Goal: Information Seeking & Learning: Learn about a topic

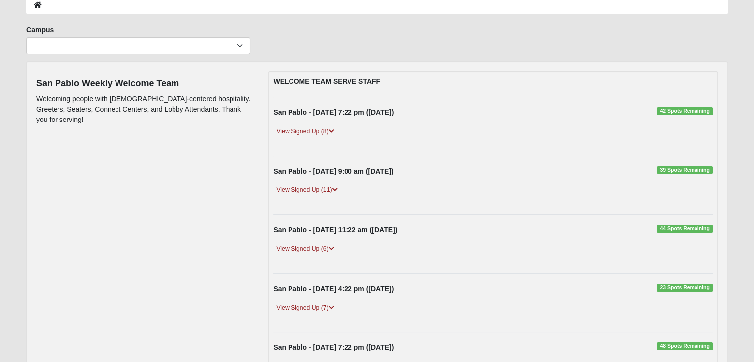
scroll to position [79, 0]
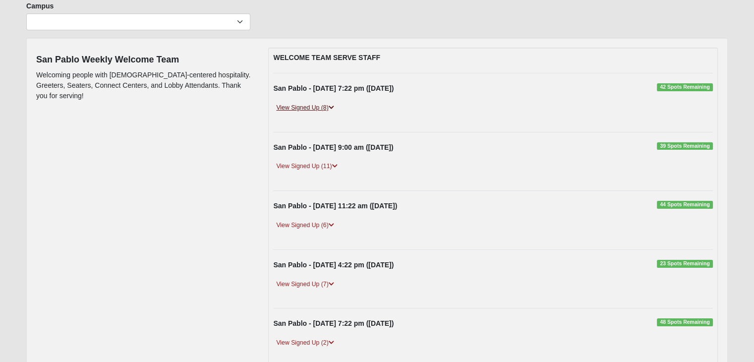
click at [289, 110] on link "View Signed Up (8)" at bounding box center [304, 108] width 63 height 10
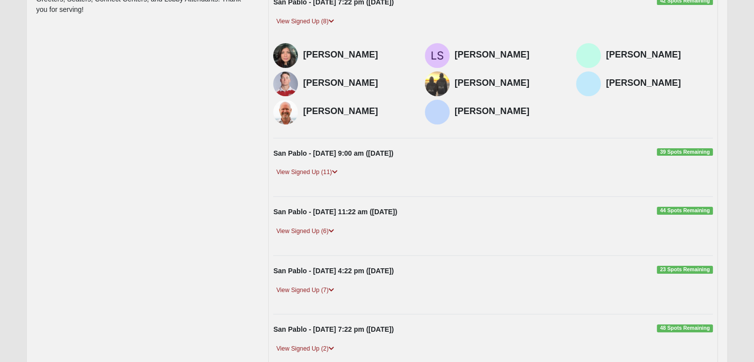
scroll to position [181, 0]
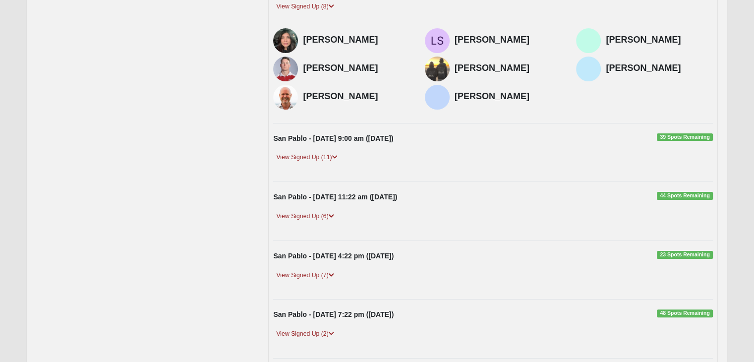
click at [319, 223] on div "View Signed Up (6)" at bounding box center [493, 220] width 455 height 19
click at [314, 215] on link "View Signed Up (6)" at bounding box center [304, 216] width 63 height 10
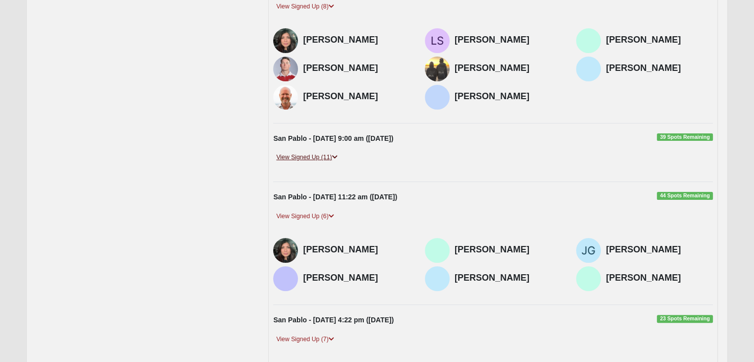
click at [327, 155] on link "View Signed Up (11)" at bounding box center [306, 157] width 67 height 10
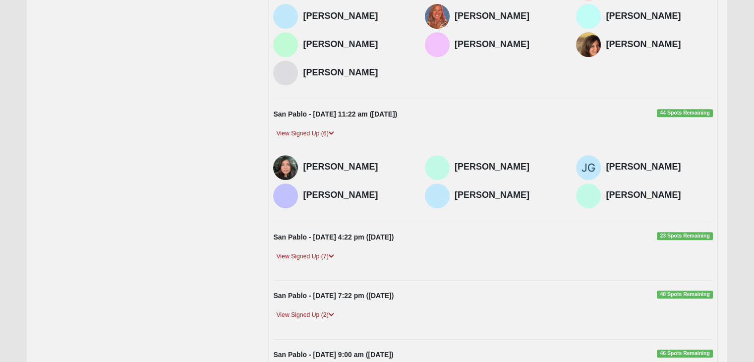
scroll to position [414, 0]
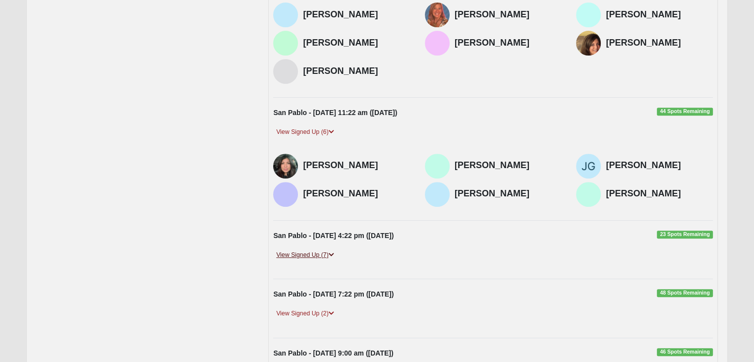
click at [305, 250] on link "View Signed Up (7)" at bounding box center [304, 255] width 63 height 10
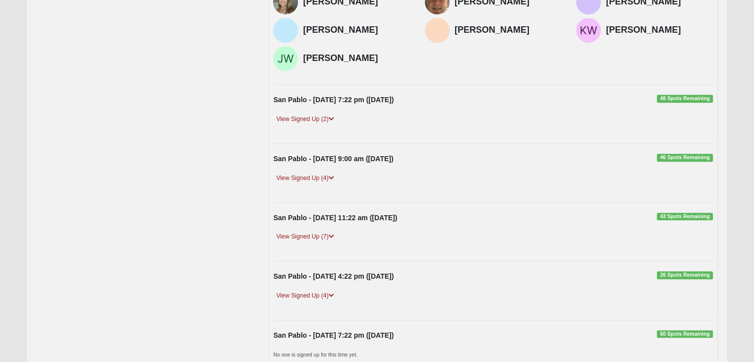
scroll to position [702, 0]
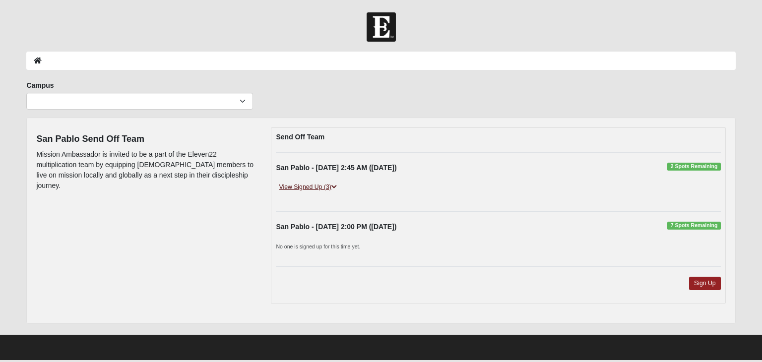
click at [306, 187] on link "View Signed Up (3)" at bounding box center [307, 187] width 63 height 10
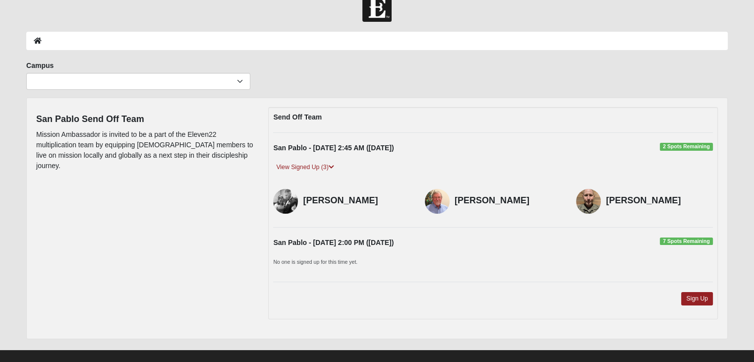
scroll to position [32, 0]
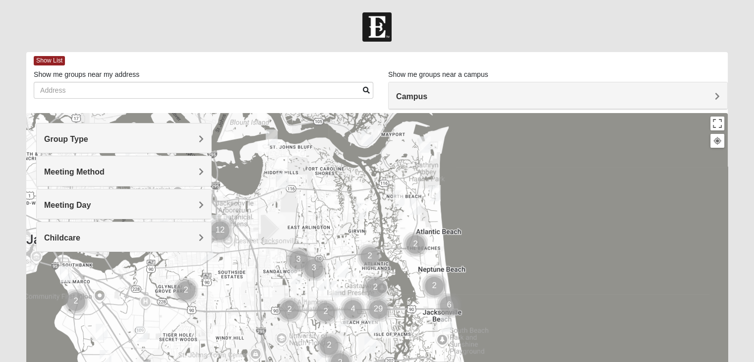
click at [151, 137] on h4 "Group Type" at bounding box center [124, 138] width 160 height 9
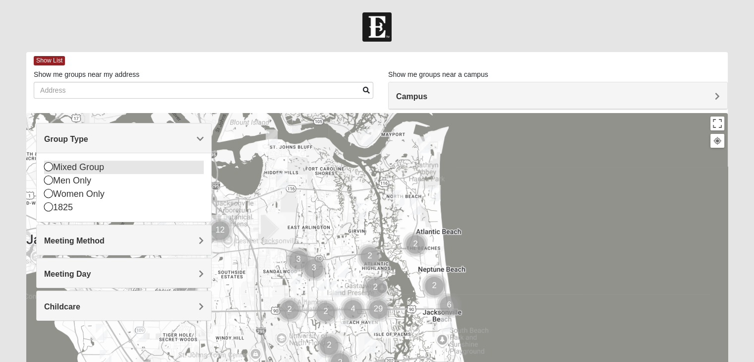
click at [114, 170] on div "Mixed Group" at bounding box center [124, 167] width 160 height 13
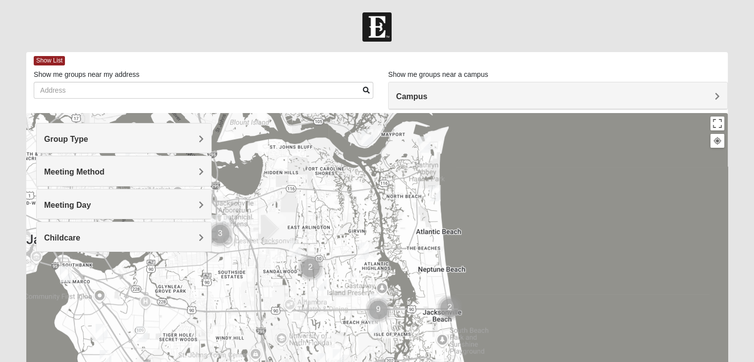
click at [107, 171] on h4 "Meeting Method" at bounding box center [124, 171] width 160 height 9
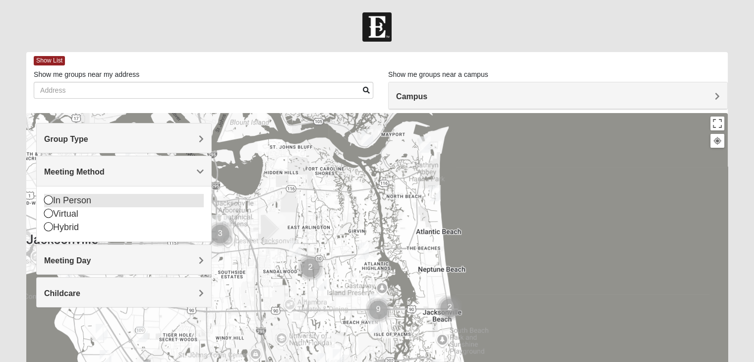
click at [89, 199] on div "In Person" at bounding box center [124, 200] width 160 height 13
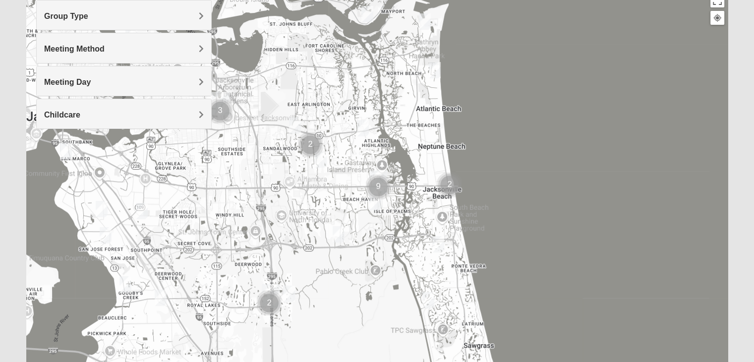
scroll to position [129, 0]
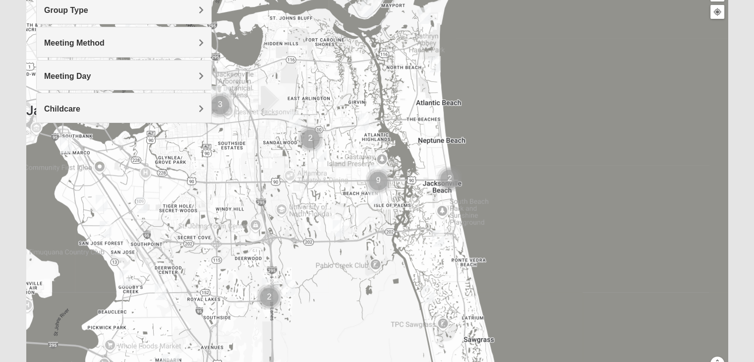
click at [294, 117] on img "Mixed Bell-Higgins 32246" at bounding box center [295, 120] width 20 height 24
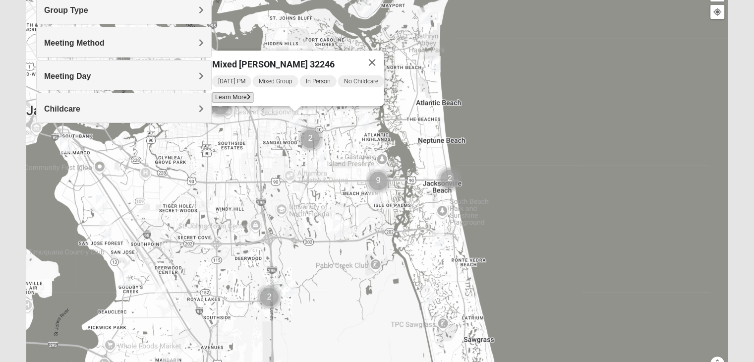
click at [227, 93] on span "Learn More" at bounding box center [233, 97] width 42 height 10
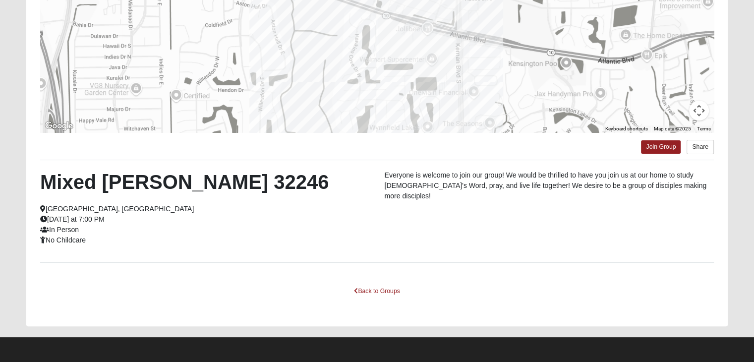
scroll to position [42, 0]
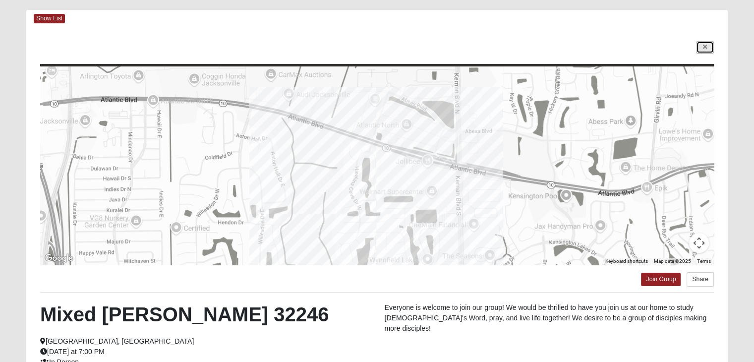
click at [707, 47] on link at bounding box center [705, 47] width 18 height 12
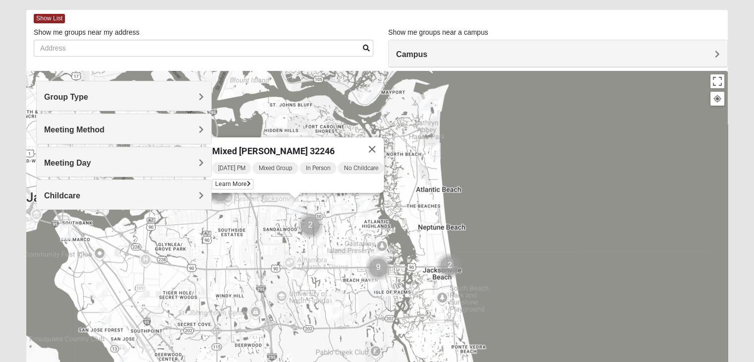
click at [360, 207] on img "Mixed Luehring 32224" at bounding box center [363, 209] width 20 height 24
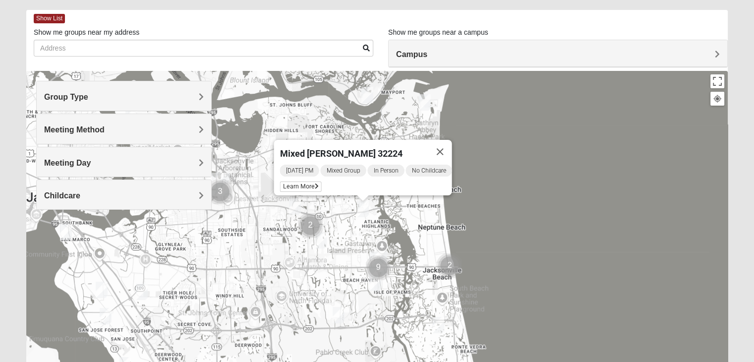
click at [319, 242] on img "Mixed Manfredi 32246" at bounding box center [321, 240] width 20 height 24
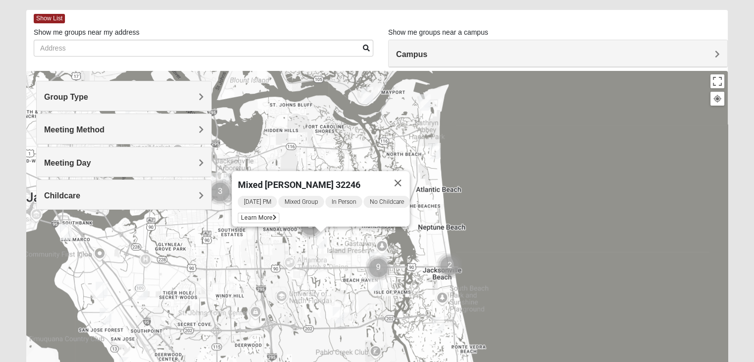
click at [375, 282] on img "Cluster of 9 groups" at bounding box center [378, 267] width 33 height 33
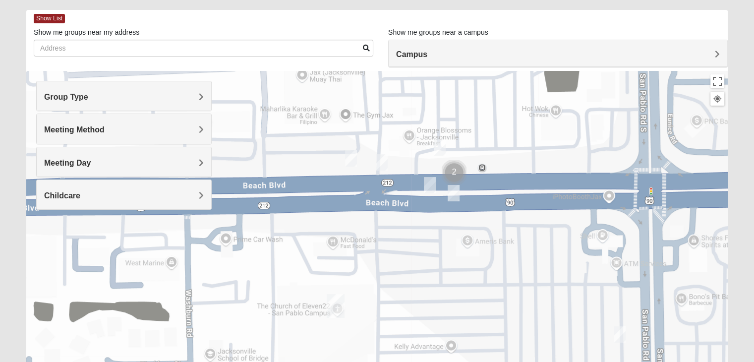
click at [348, 156] on img "On Campus Mixed Salas 32250" at bounding box center [351, 158] width 20 height 24
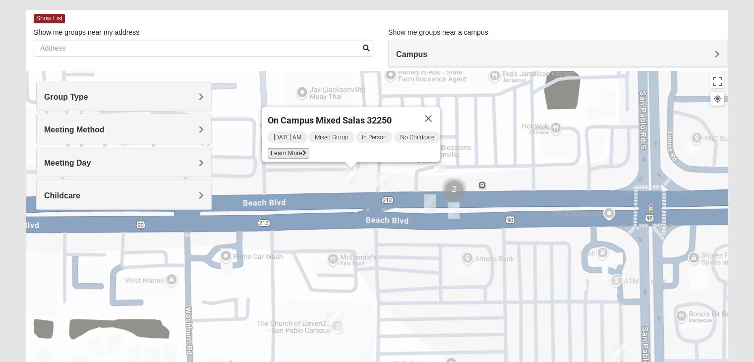
click at [296, 148] on span "Learn More" at bounding box center [289, 153] width 42 height 10
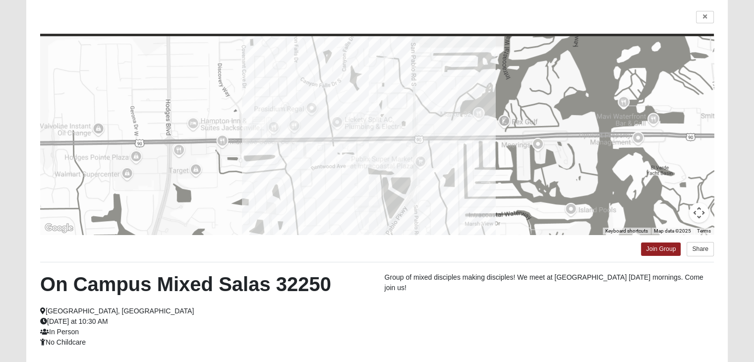
scroll to position [27, 0]
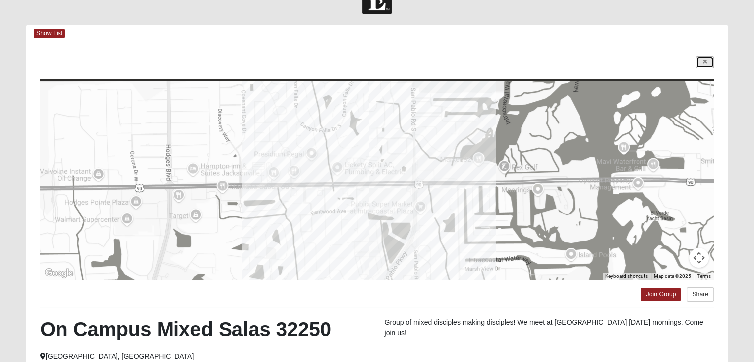
click at [704, 66] on link at bounding box center [705, 62] width 18 height 12
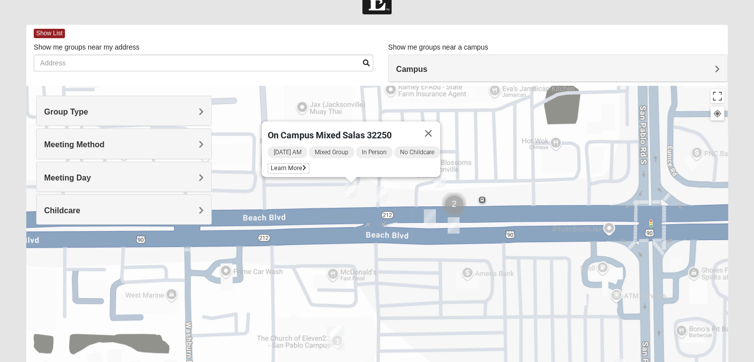
click at [383, 204] on img "On Campus Mixed Long 32250" at bounding box center [382, 195] width 20 height 24
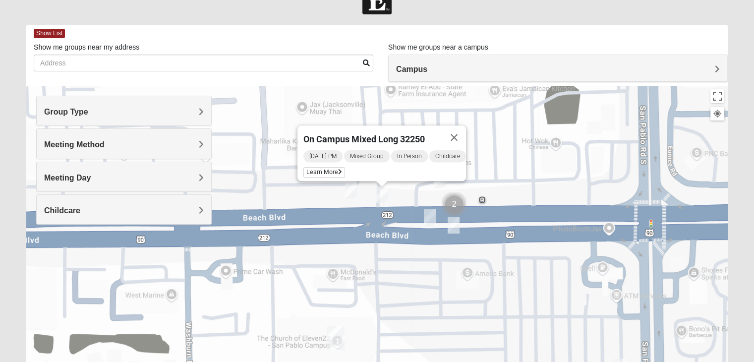
click at [433, 213] on img "On Campus Mixed Salazar 32250" at bounding box center [430, 217] width 20 height 24
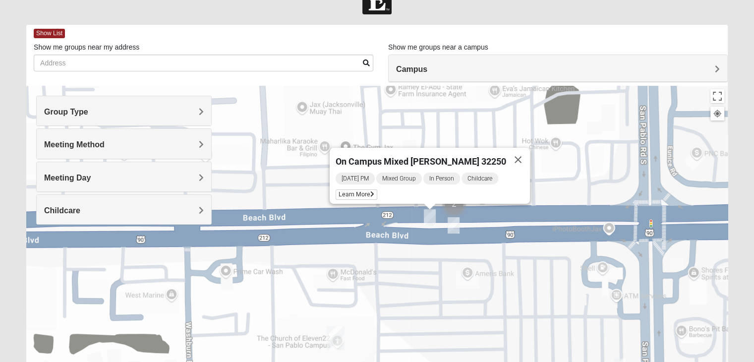
click at [454, 224] on img "Mixed Robles 32250" at bounding box center [454, 225] width 20 height 24
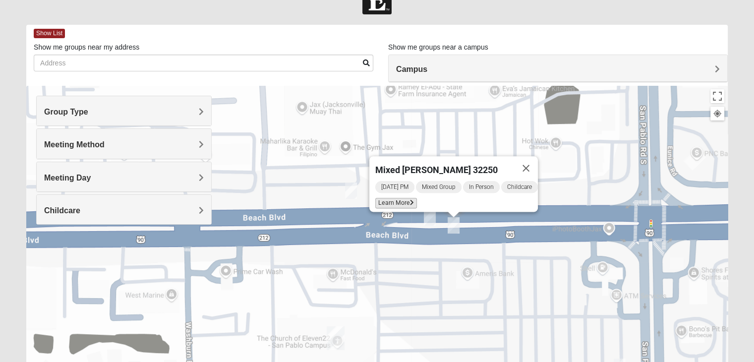
click at [410, 200] on icon at bounding box center [412, 203] width 4 height 6
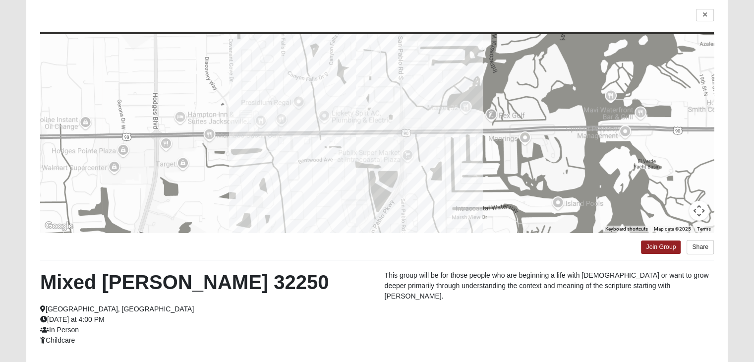
scroll to position [75, 0]
click at [708, 17] on link at bounding box center [705, 14] width 18 height 12
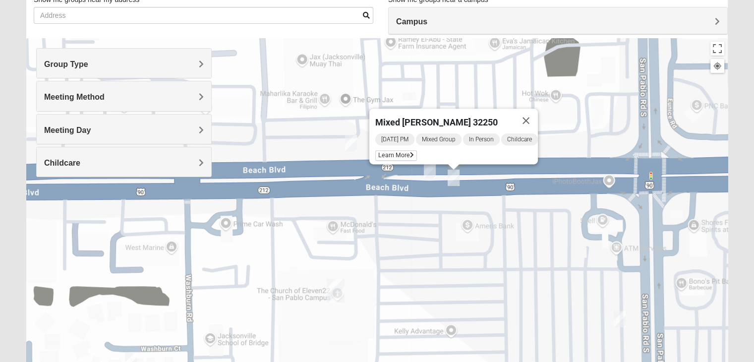
click at [620, 317] on img "On Campus Mixed Blasher 32224" at bounding box center [620, 319] width 20 height 24
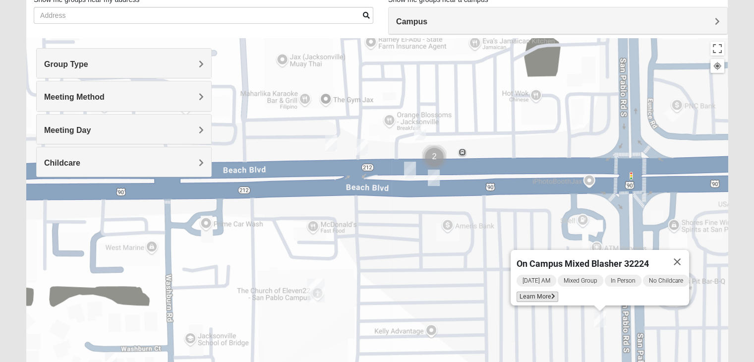
click at [530, 296] on span "Learn More" at bounding box center [538, 297] width 42 height 10
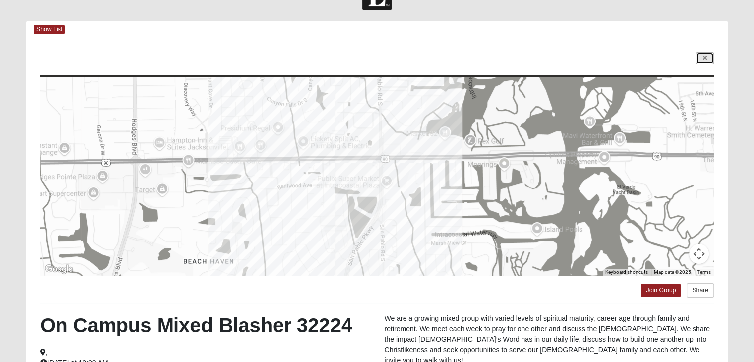
click at [707, 63] on link at bounding box center [705, 58] width 18 height 12
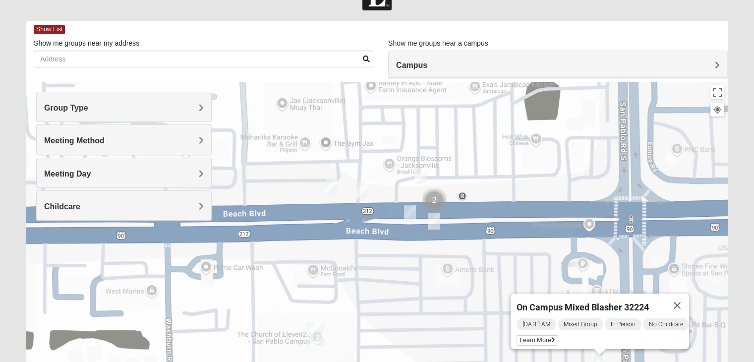
click at [439, 227] on img "Mixed Robles 32250" at bounding box center [434, 221] width 20 height 24
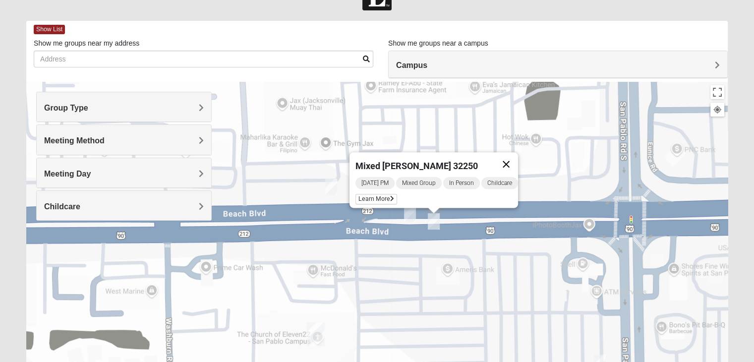
click at [512, 163] on button "Close" at bounding box center [506, 164] width 24 height 24
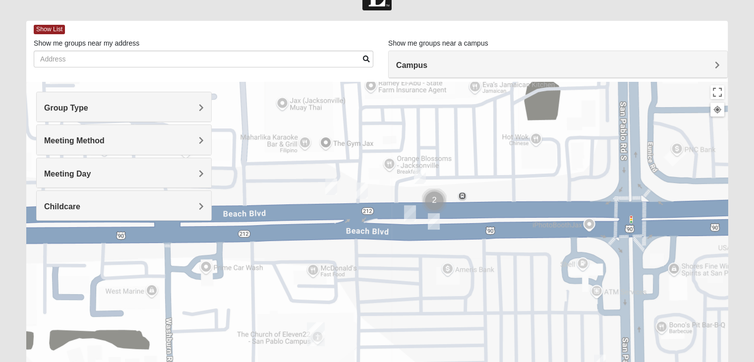
click at [417, 179] on img "On Campus Mixed Vito 32233" at bounding box center [420, 176] width 20 height 24
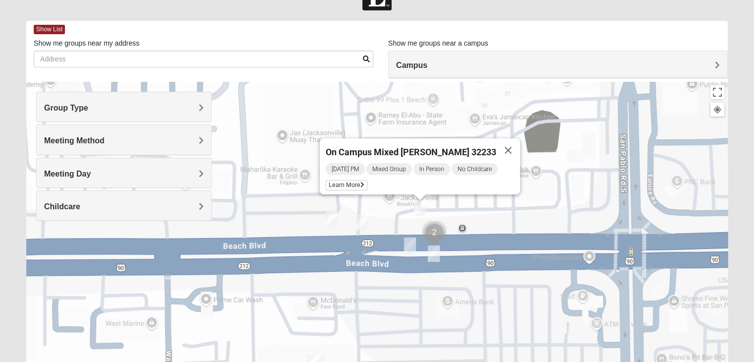
drag, startPoint x: 415, startPoint y: 213, endPoint x: 415, endPoint y: 236, distance: 22.3
click at [415, 236] on img "On Campus Mixed Salazar 32250" at bounding box center [410, 246] width 20 height 24
click at [415, 246] on img "On Campus Mixed Salazar 32250" at bounding box center [410, 246] width 20 height 24
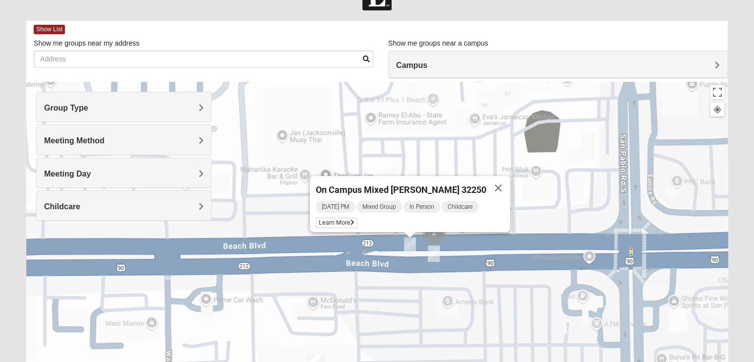
click at [402, 298] on div "On Campus Mixed [PERSON_NAME] 32250 [DATE] PM Mixed Group In Person Childcare L…" at bounding box center [377, 280] width 702 height 397
click at [487, 184] on button "Close" at bounding box center [499, 188] width 24 height 24
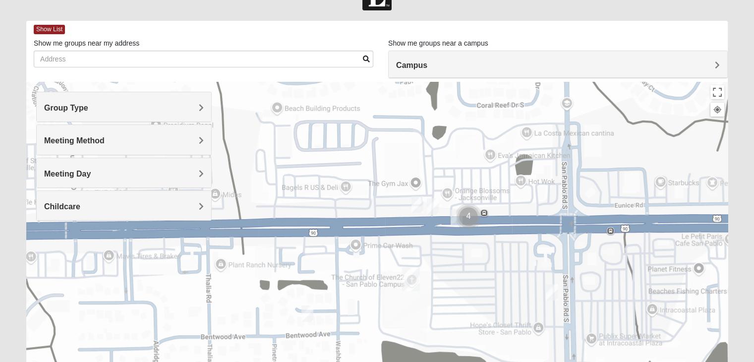
click at [306, 315] on img "Mixed Ollier 32250" at bounding box center [308, 314] width 20 height 24
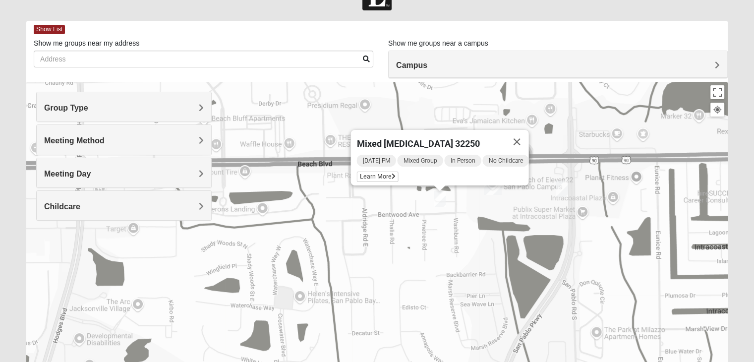
drag, startPoint x: 481, startPoint y: 341, endPoint x: 549, endPoint y: 212, distance: 146.2
click at [549, 212] on div "Mixed [MEDICAL_DATA] 32250 [DATE] PM Mixed Group In Person No Childcare Learn M…" at bounding box center [377, 280] width 702 height 397
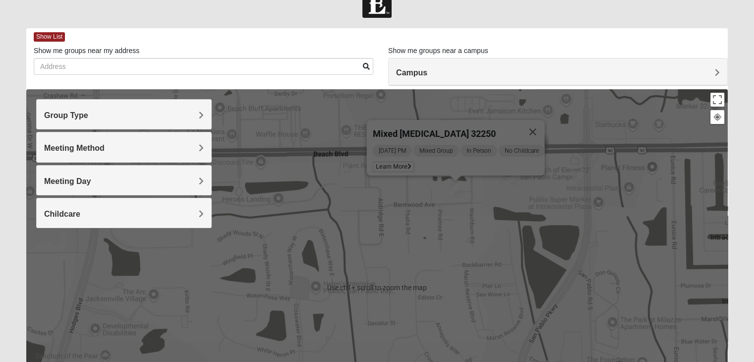
scroll to position [23, 0]
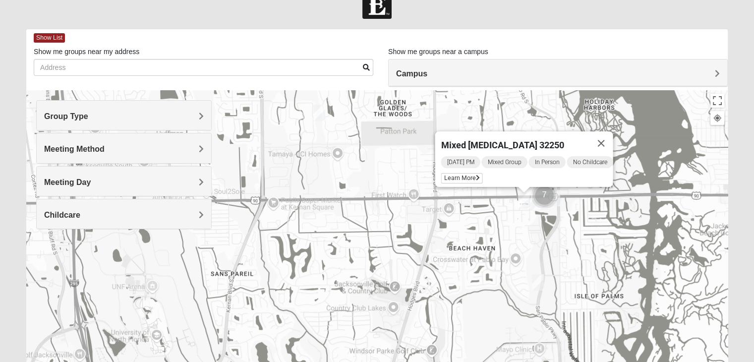
click at [537, 282] on img "Mixed Irish 32224" at bounding box center [538, 282] width 20 height 24
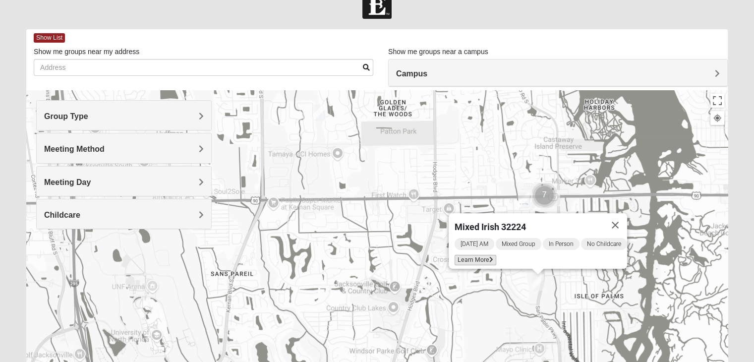
click at [482, 255] on span "Learn More" at bounding box center [476, 260] width 42 height 10
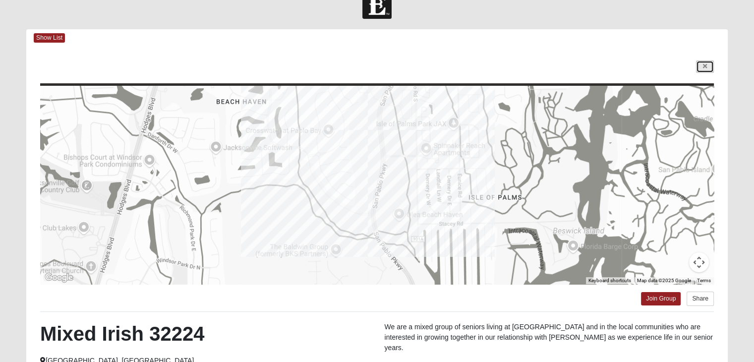
click at [704, 65] on icon at bounding box center [705, 66] width 4 height 6
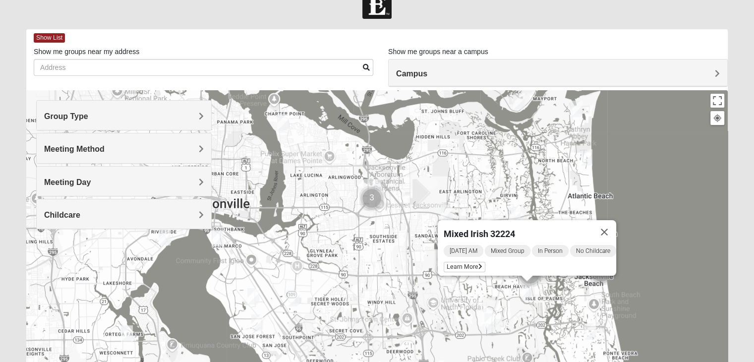
click at [488, 320] on img "Mixed Robertson 32224" at bounding box center [491, 321] width 20 height 24
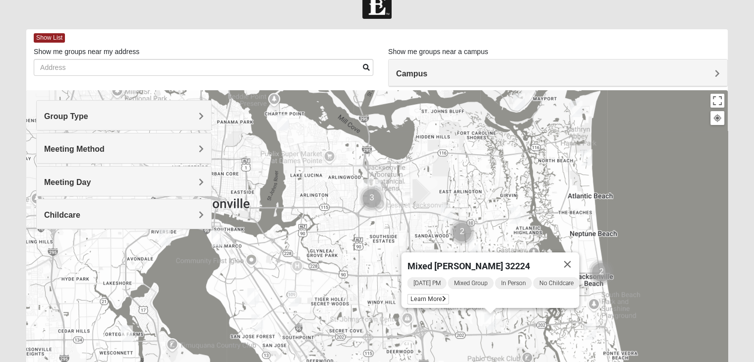
click at [586, 329] on img "Mixed Grooms 32082" at bounding box center [590, 331] width 20 height 24
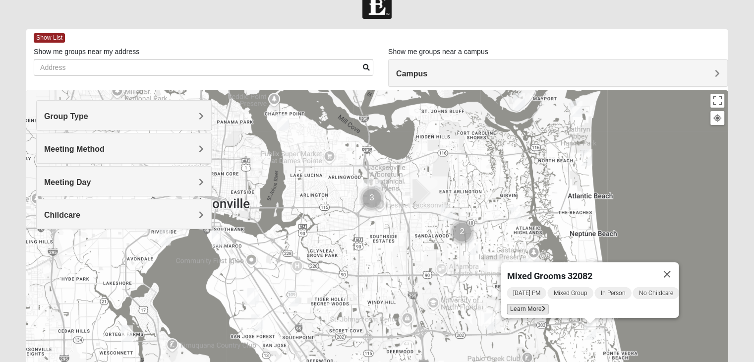
click at [528, 305] on span "Learn More" at bounding box center [528, 309] width 42 height 10
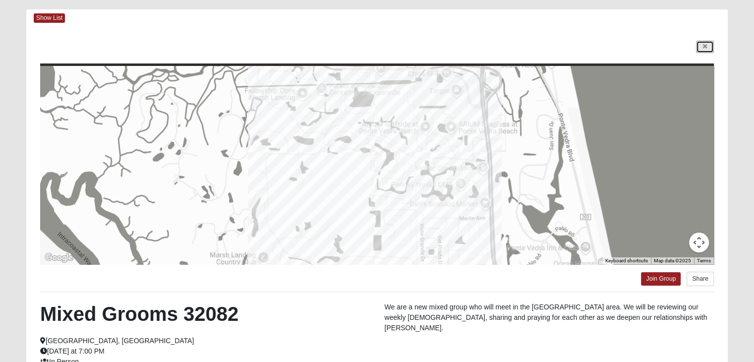
scroll to position [0, 0]
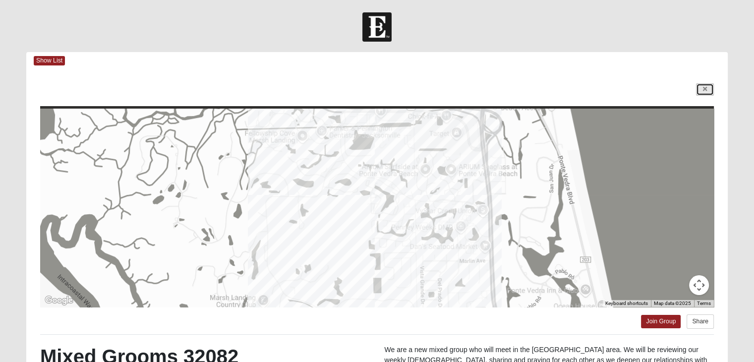
click at [705, 88] on icon at bounding box center [705, 89] width 4 height 6
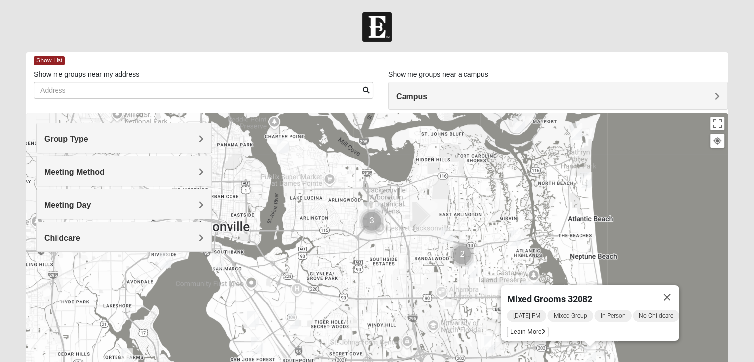
click at [217, 262] on img "Mixed Thompson 32207" at bounding box center [218, 261] width 20 height 24
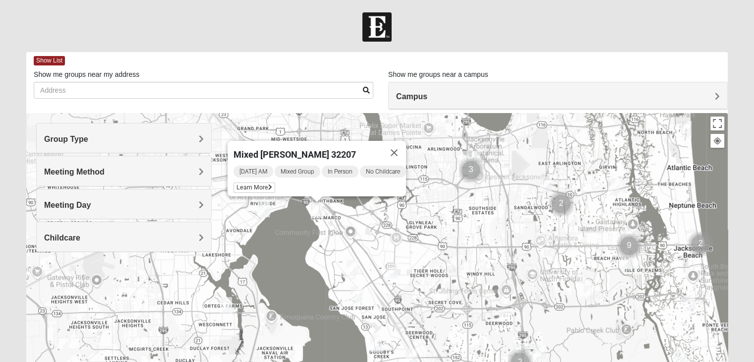
drag, startPoint x: 238, startPoint y: 264, endPoint x: 338, endPoint y: 213, distance: 112.5
click at [338, 213] on div "Mixed [PERSON_NAME] 32207 [DATE] AM Mixed Group In Person No Childcare Learn Mo…" at bounding box center [377, 311] width 702 height 397
click at [358, 294] on img "Mixed Mann 32217" at bounding box center [357, 294] width 20 height 24
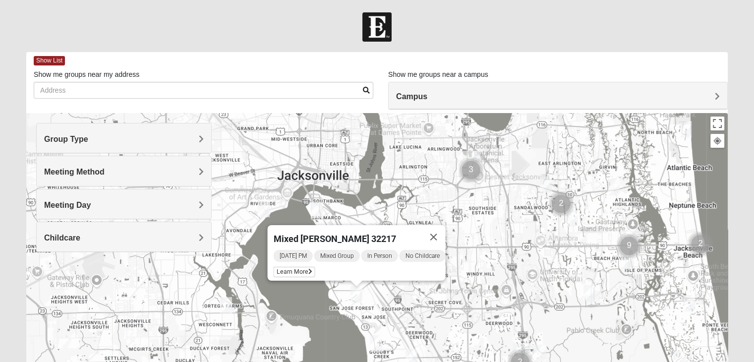
click at [386, 291] on div "Mixed [PERSON_NAME] 32217 [DATE] PM Mixed Group In Person No Childcare Learn Mo…" at bounding box center [377, 311] width 702 height 397
click at [439, 229] on button "Close" at bounding box center [434, 237] width 24 height 24
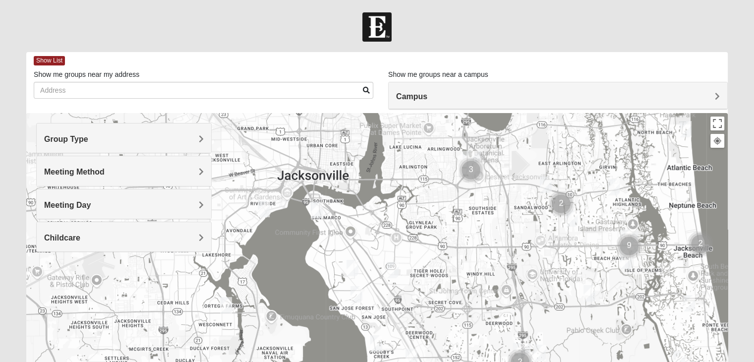
click at [391, 269] on img "Mixed Hunt 32216" at bounding box center [393, 270] width 20 height 24
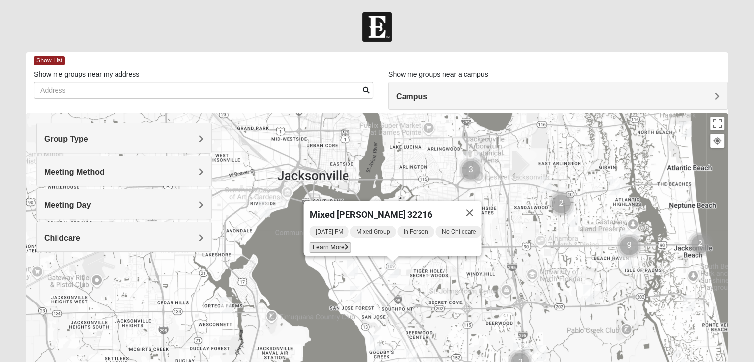
click at [328, 243] on span "Learn More" at bounding box center [330, 248] width 42 height 10
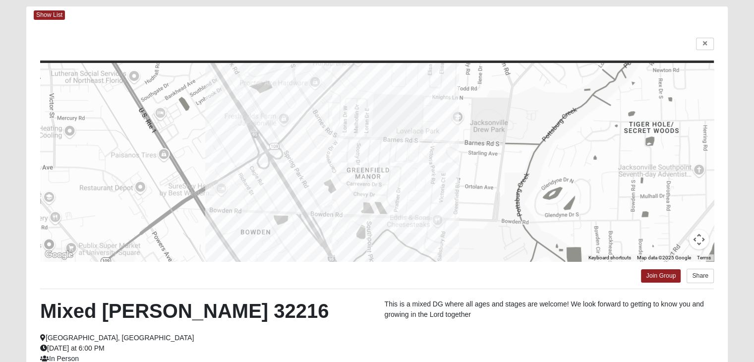
scroll to position [46, 0]
click at [705, 41] on icon at bounding box center [705, 44] width 4 height 6
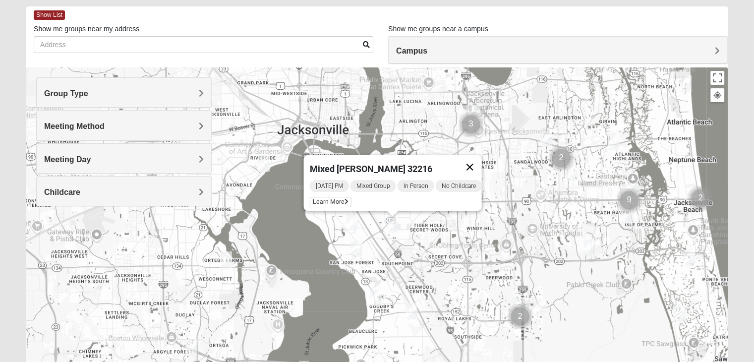
click at [478, 161] on button "Close" at bounding box center [470, 167] width 24 height 24
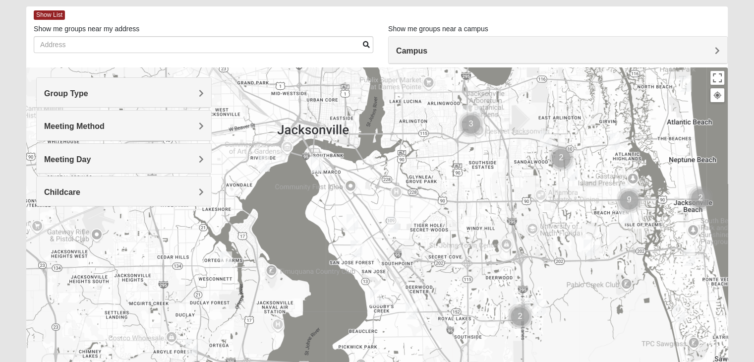
click at [414, 313] on img "Mixed Mincheva 32257" at bounding box center [412, 311] width 20 height 24
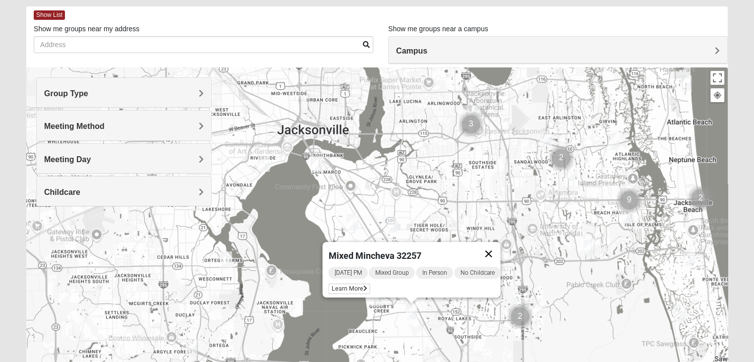
click at [495, 244] on button "Close" at bounding box center [489, 254] width 24 height 24
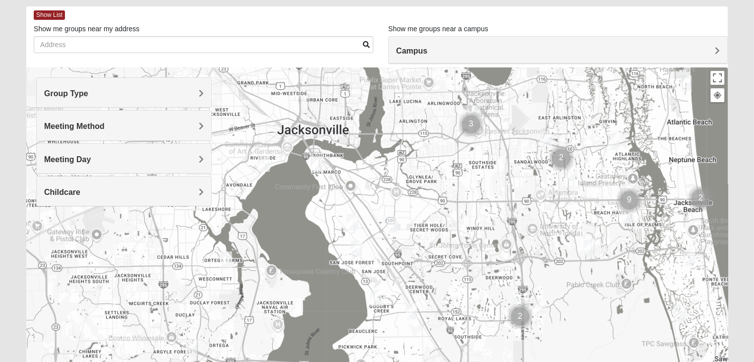
click at [357, 252] on img "Mixed Mann 32217" at bounding box center [357, 249] width 20 height 24
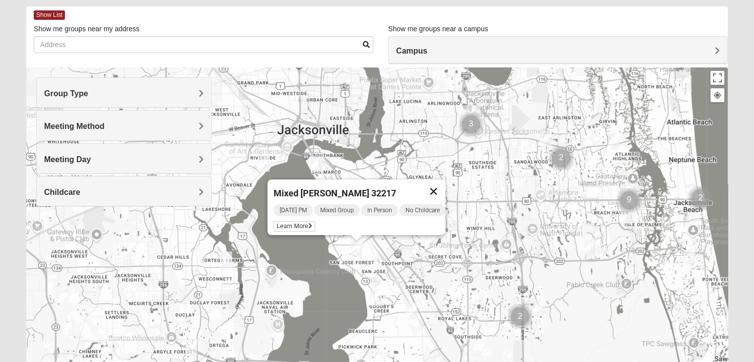
click at [442, 185] on button "Close" at bounding box center [434, 192] width 24 height 24
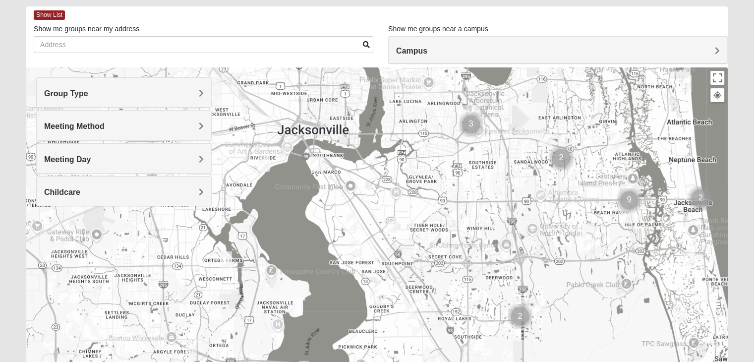
click at [266, 161] on img "Mixed Holleman 32205" at bounding box center [264, 163] width 20 height 24
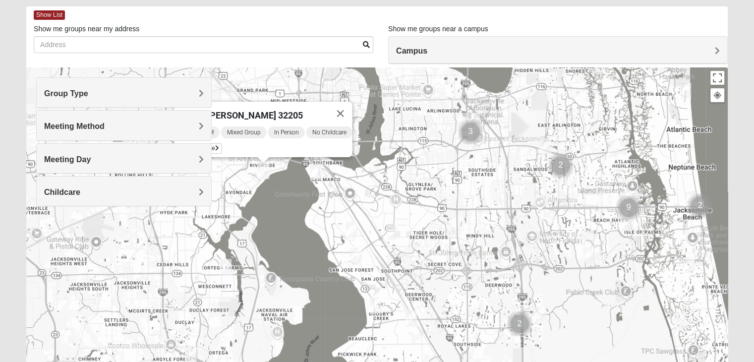
click at [347, 175] on div "Mixed [PERSON_NAME] 32205 [DATE] PM Mixed Group In Person No Childcare Learn Mo…" at bounding box center [377, 265] width 702 height 397
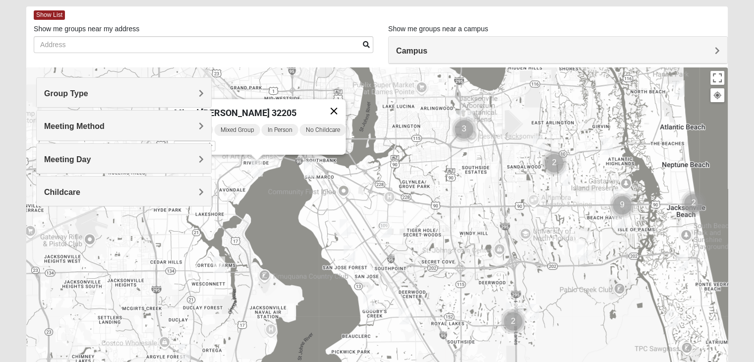
click at [334, 105] on button "Close" at bounding box center [334, 111] width 24 height 24
